Goal: Navigation & Orientation: Find specific page/section

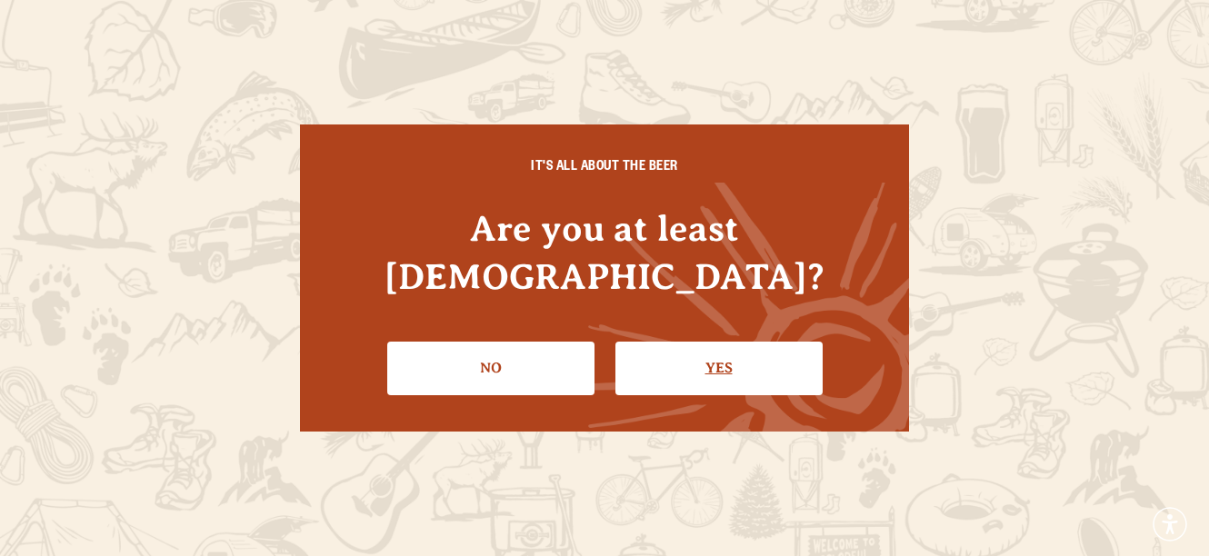
click at [699, 346] on link "Yes" at bounding box center [719, 368] width 207 height 53
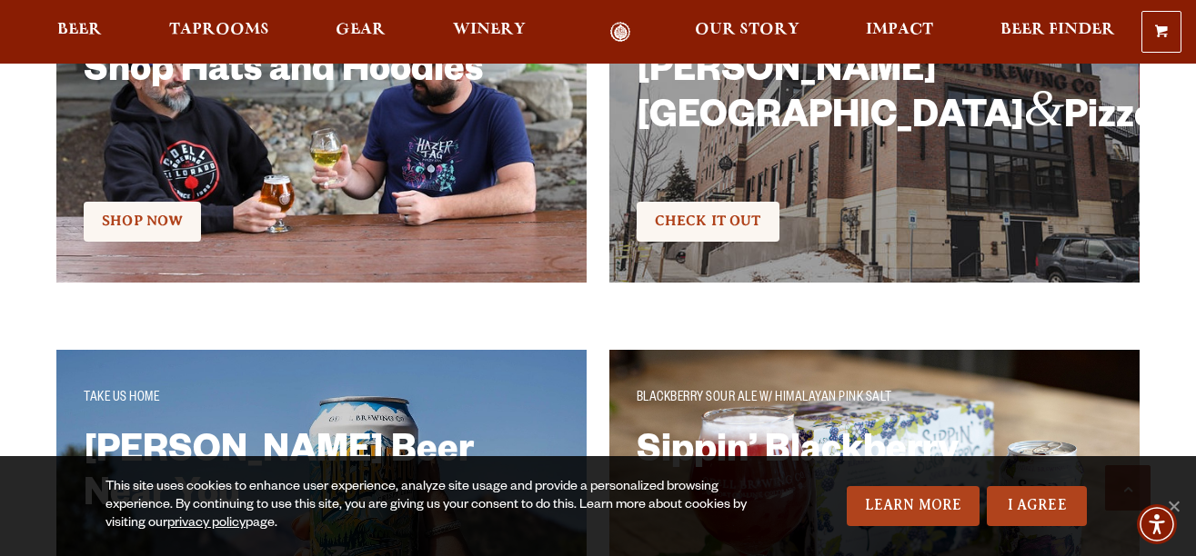
scroll to position [3183, 0]
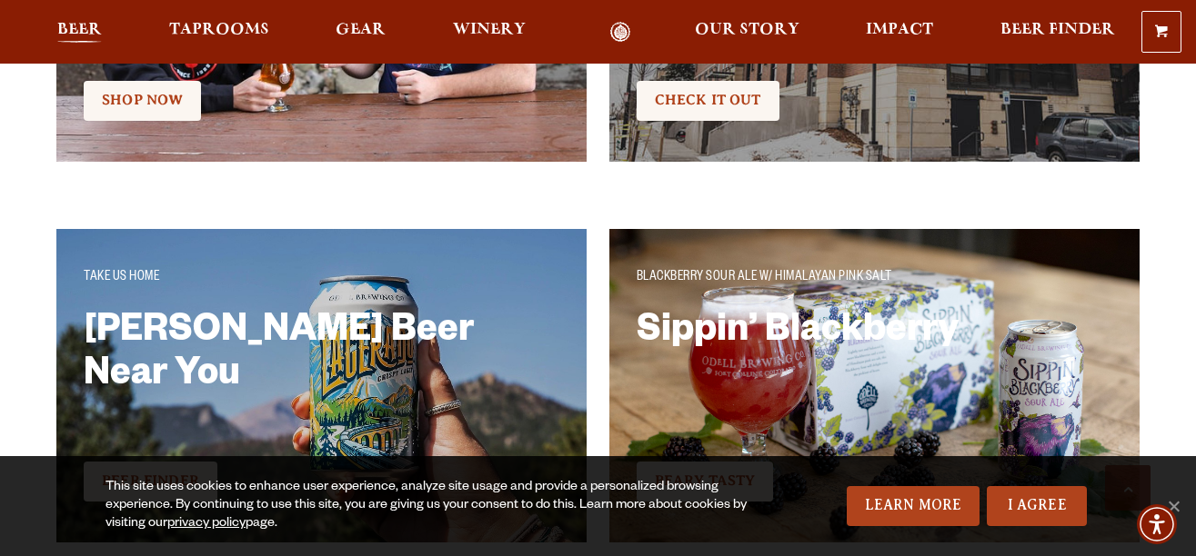
click at [88, 33] on span "Beer" at bounding box center [79, 30] width 45 height 15
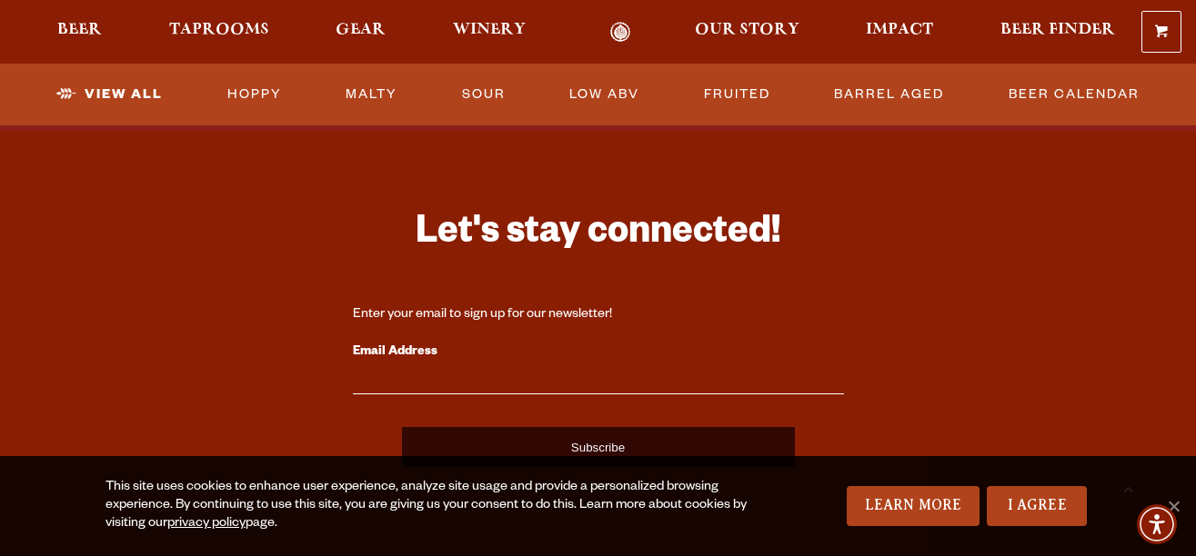
scroll to position [4365, 0]
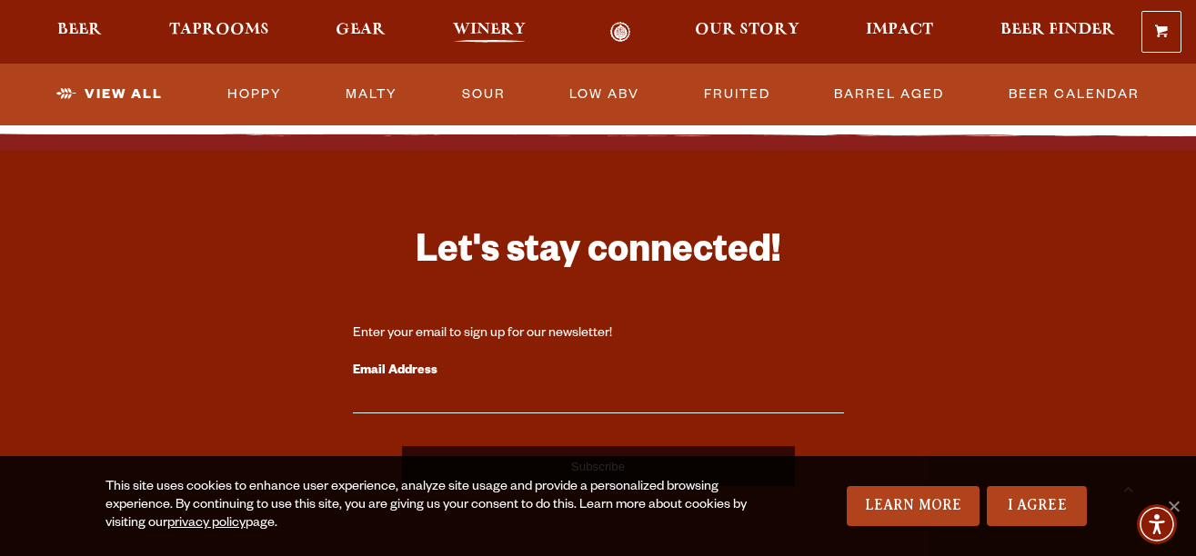
click at [491, 27] on span "Winery" at bounding box center [489, 30] width 73 height 15
